Goal: Transaction & Acquisition: Obtain resource

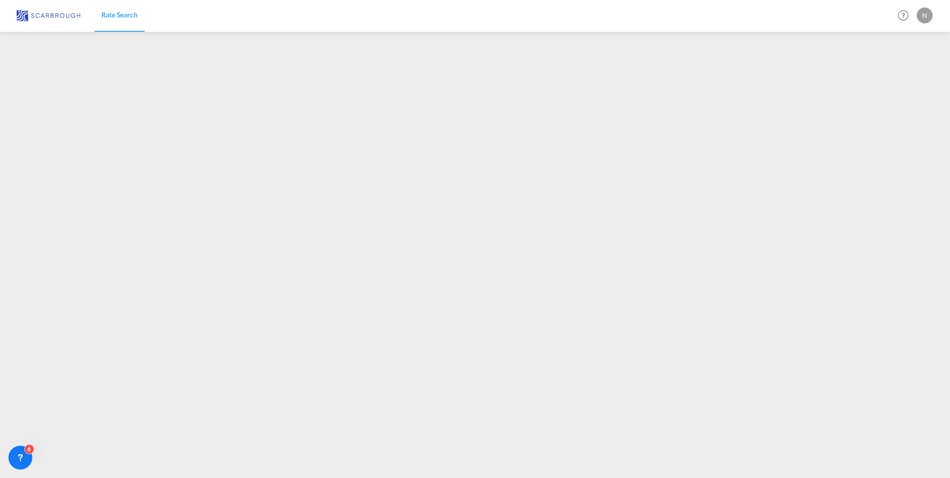
click at [124, 16] on span "Rate Search" at bounding box center [119, 14] width 36 height 8
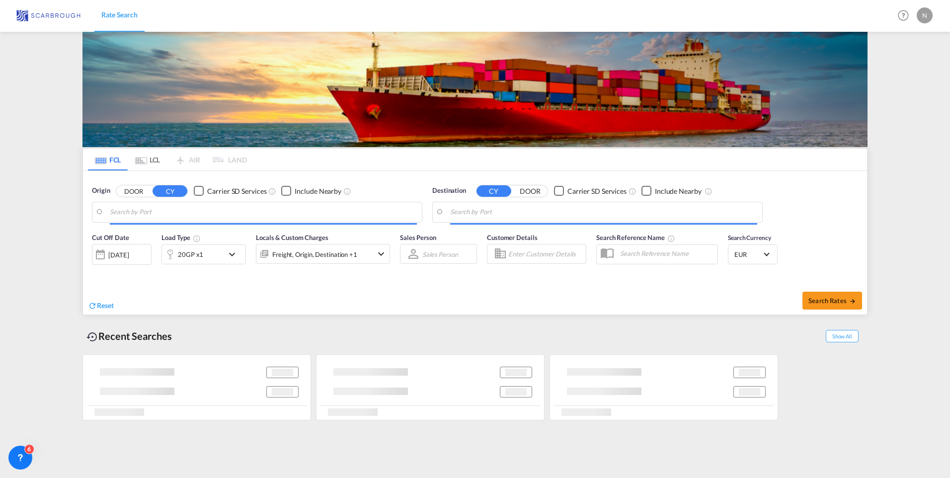
type input "[GEOGRAPHIC_DATA], NLRTM"
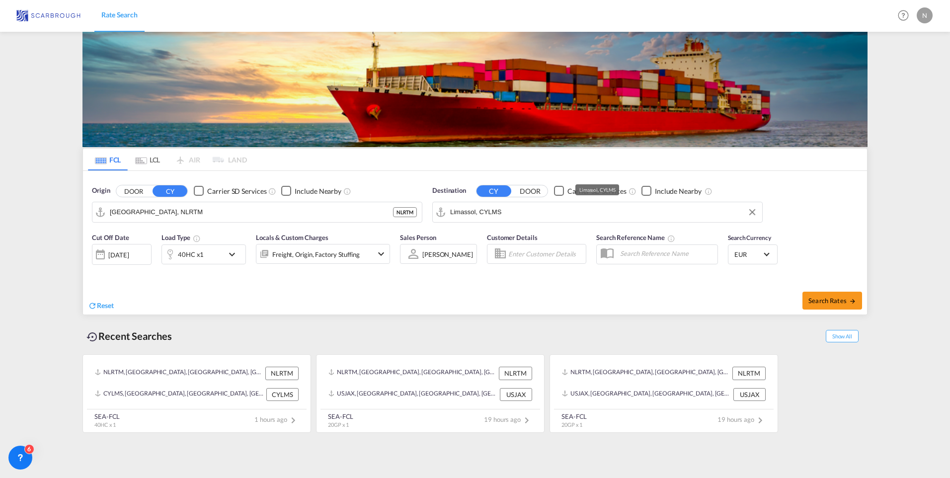
click at [496, 212] on input "Limassol, CYLMS" at bounding box center [603, 212] width 307 height 15
click at [485, 238] on div "Poti [US_STATE] GEPTI" at bounding box center [527, 240] width 189 height 30
type input "Poti, GEPTI"
click at [112, 255] on div "[DATE]" at bounding box center [118, 254] width 20 height 9
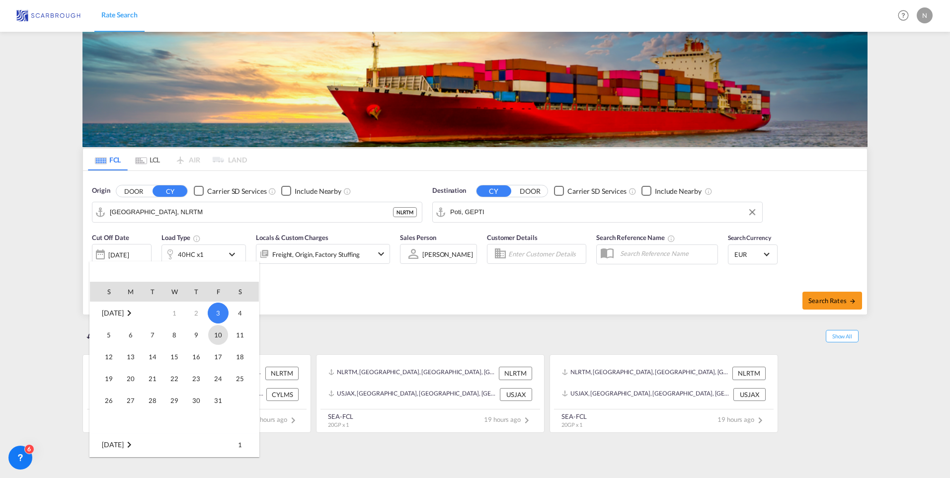
click at [220, 334] on span "10" at bounding box center [218, 335] width 20 height 20
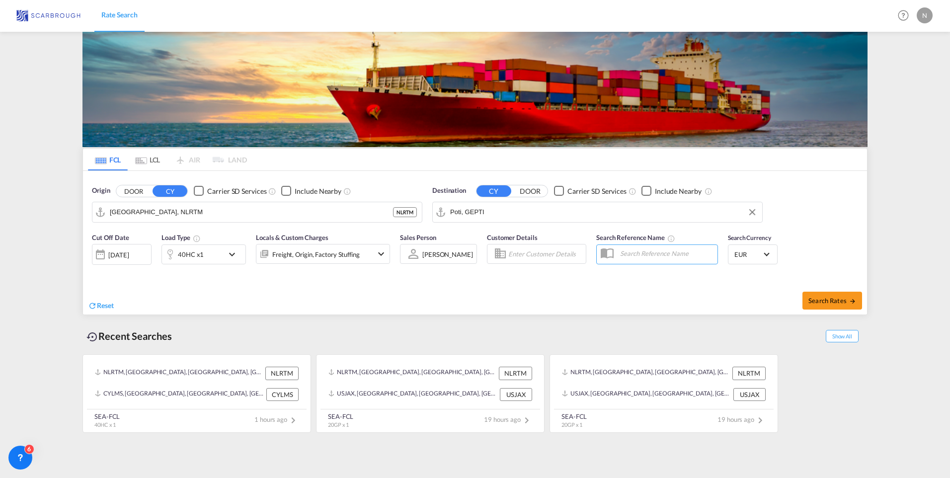
click at [27, 297] on md-content "Rate Search Help Resources Product Release N My Profile Logout FCL LCL AIR LAND…" at bounding box center [475, 239] width 950 height 478
click at [126, 254] on div "[DATE]" at bounding box center [118, 254] width 20 height 9
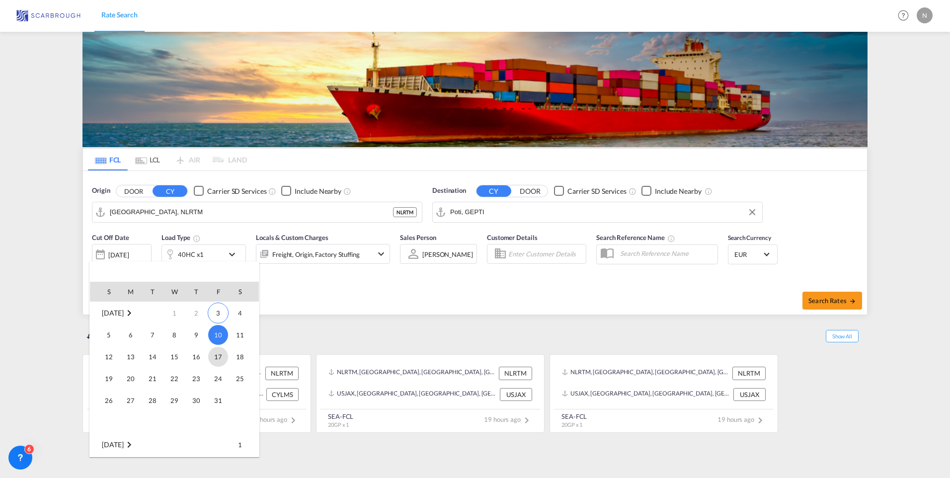
click at [221, 359] on span "17" at bounding box center [218, 357] width 20 height 20
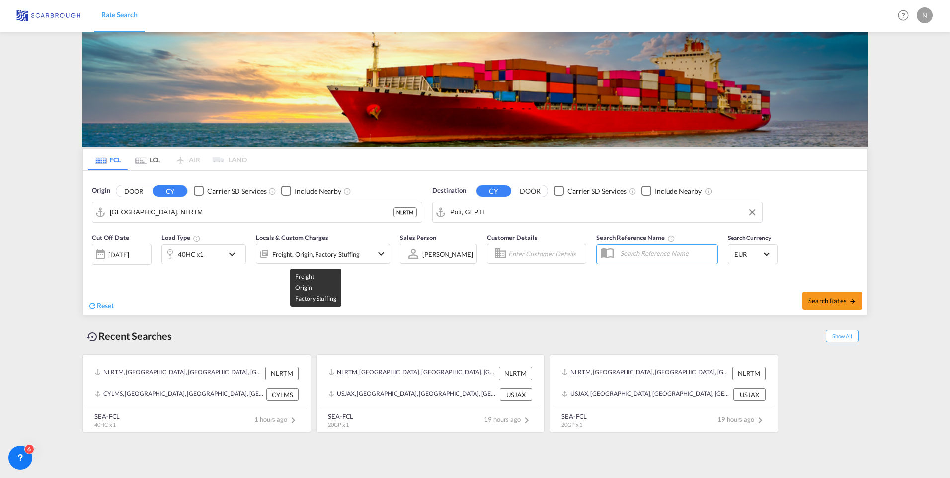
click at [350, 258] on div "Freight, Origin, Factory Stuffing" at bounding box center [315, 255] width 87 height 14
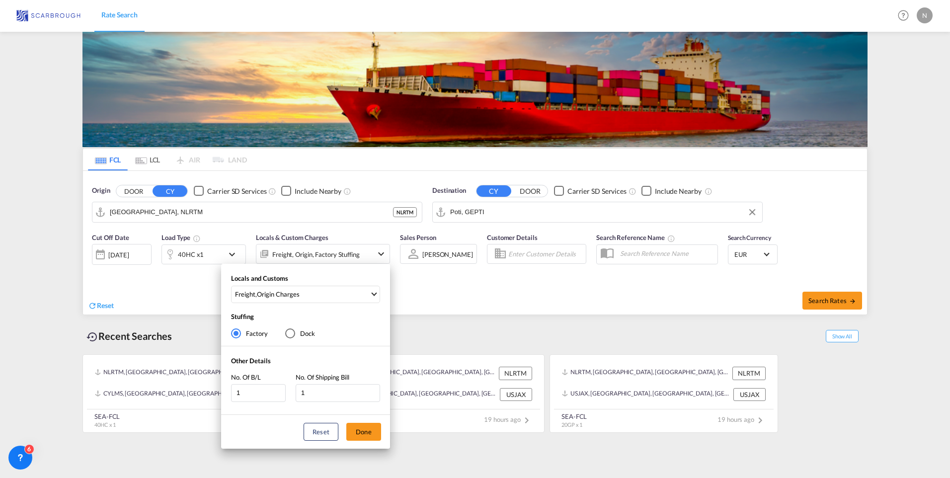
click at [504, 289] on div "Locals and Customs Freight , Origin Charges Clear All Select All Freight Origin…" at bounding box center [475, 239] width 950 height 478
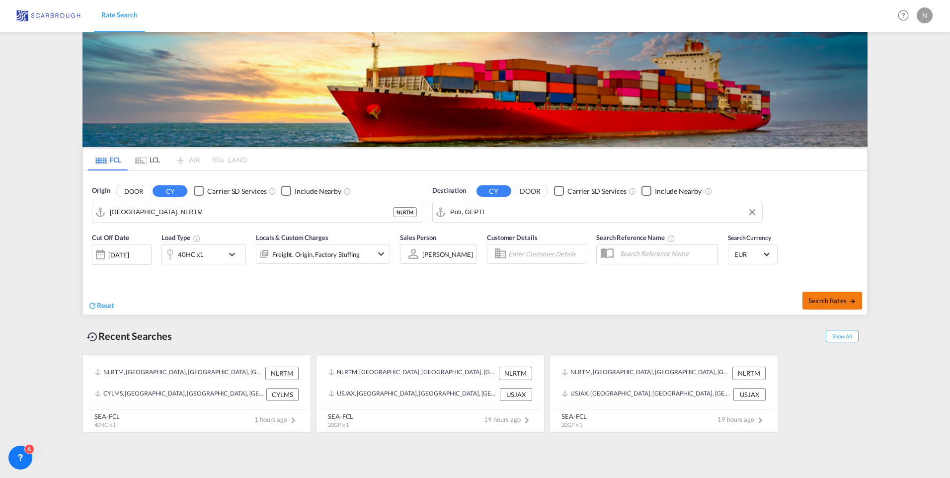
click at [843, 297] on span "Search Rates" at bounding box center [833, 301] width 48 height 8
type input "NLRTM to GEPTI / [DATE]"
